Goal: Check status: Check status

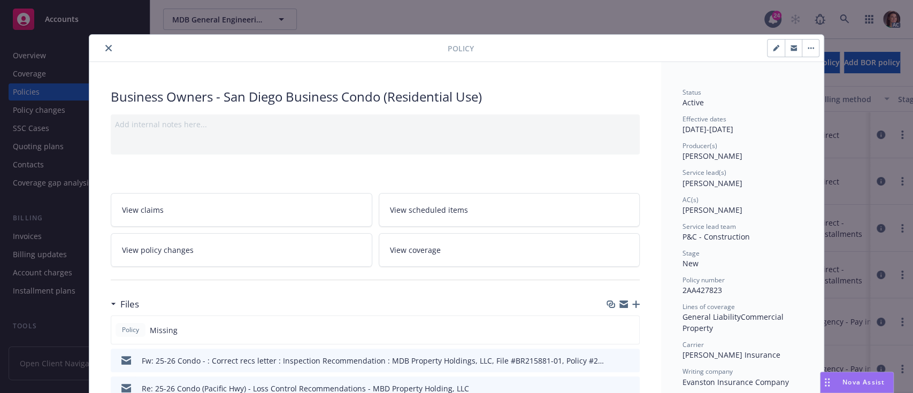
scroll to position [459, 0]
